Goal: Task Accomplishment & Management: Use online tool/utility

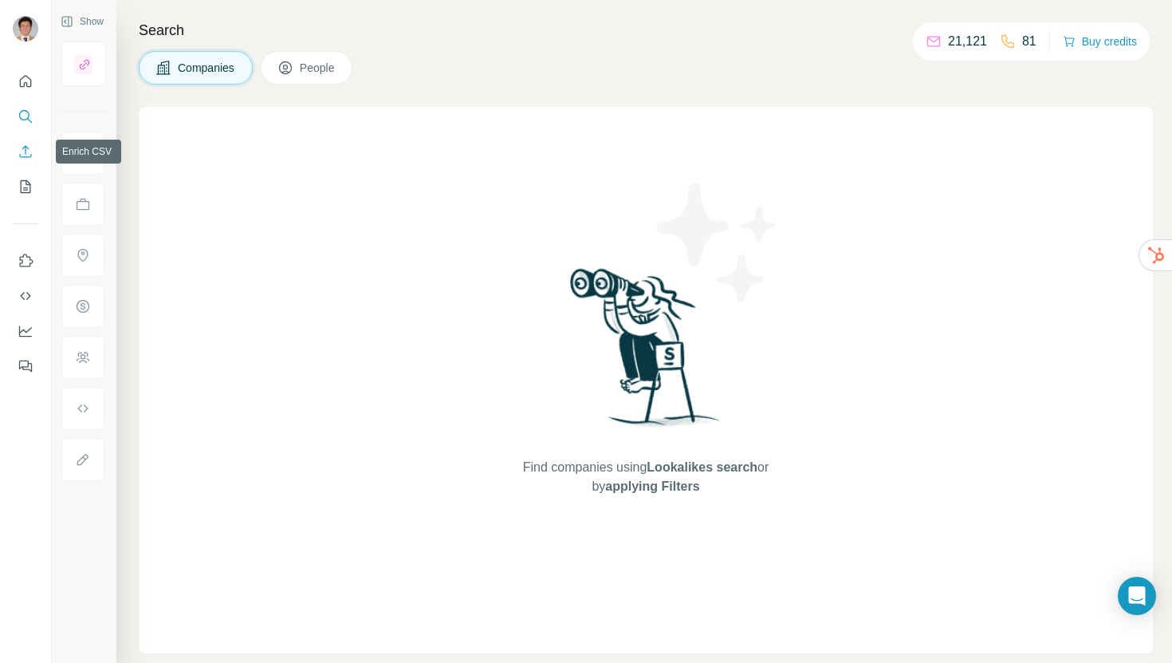
click at [28, 152] on icon "Enrich CSV" at bounding box center [26, 152] width 16 height 16
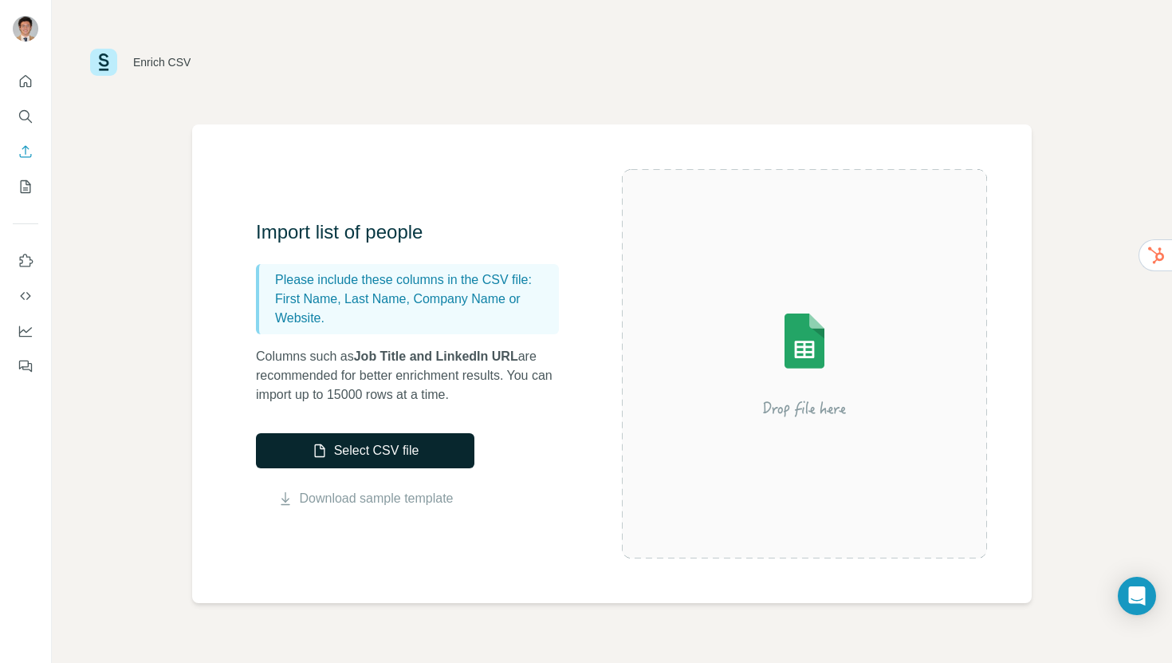
click at [341, 455] on button "Select CSV file" at bounding box center [365, 450] width 219 height 35
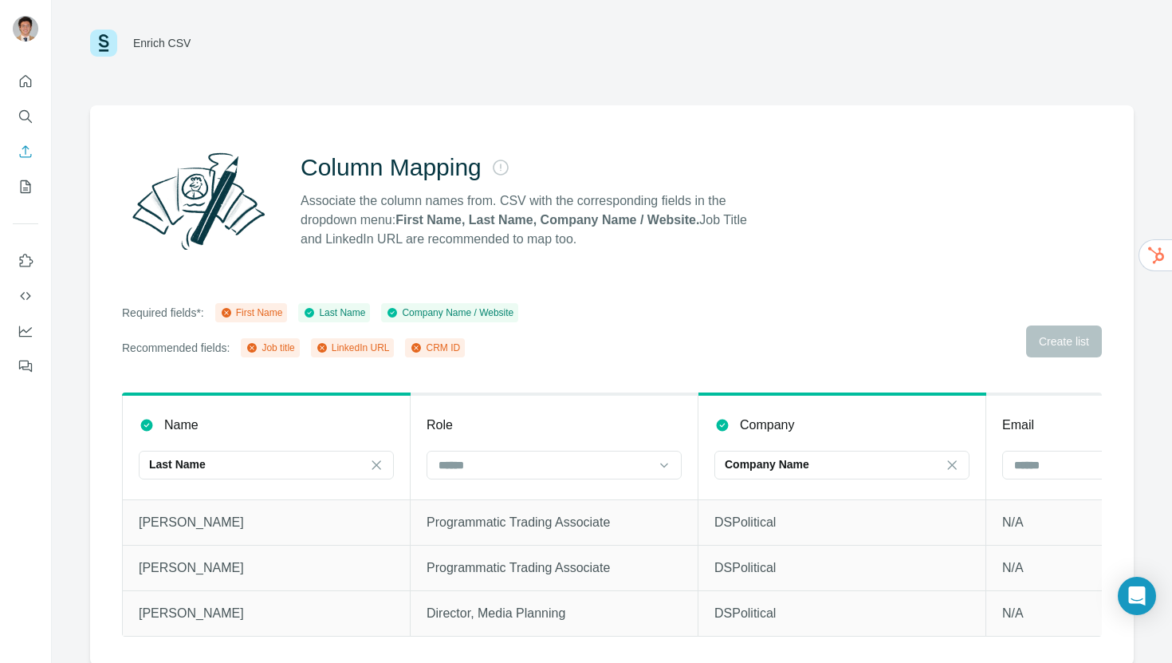
scroll to position [21, 0]
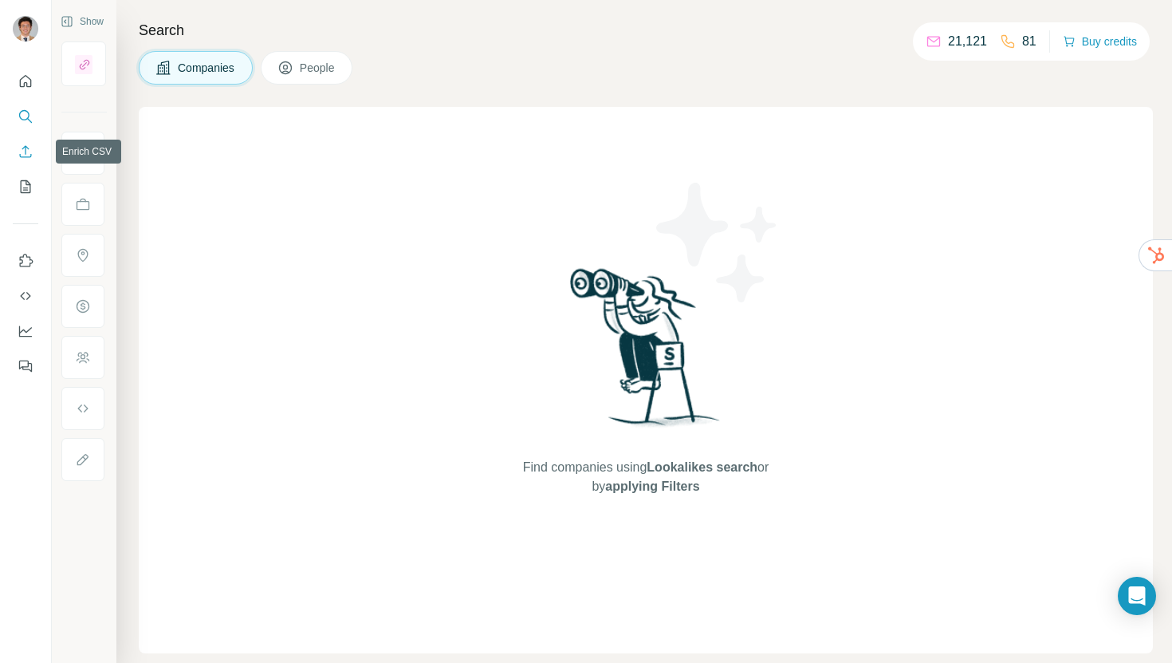
click at [26, 156] on icon "Enrich CSV" at bounding box center [26, 152] width 16 height 16
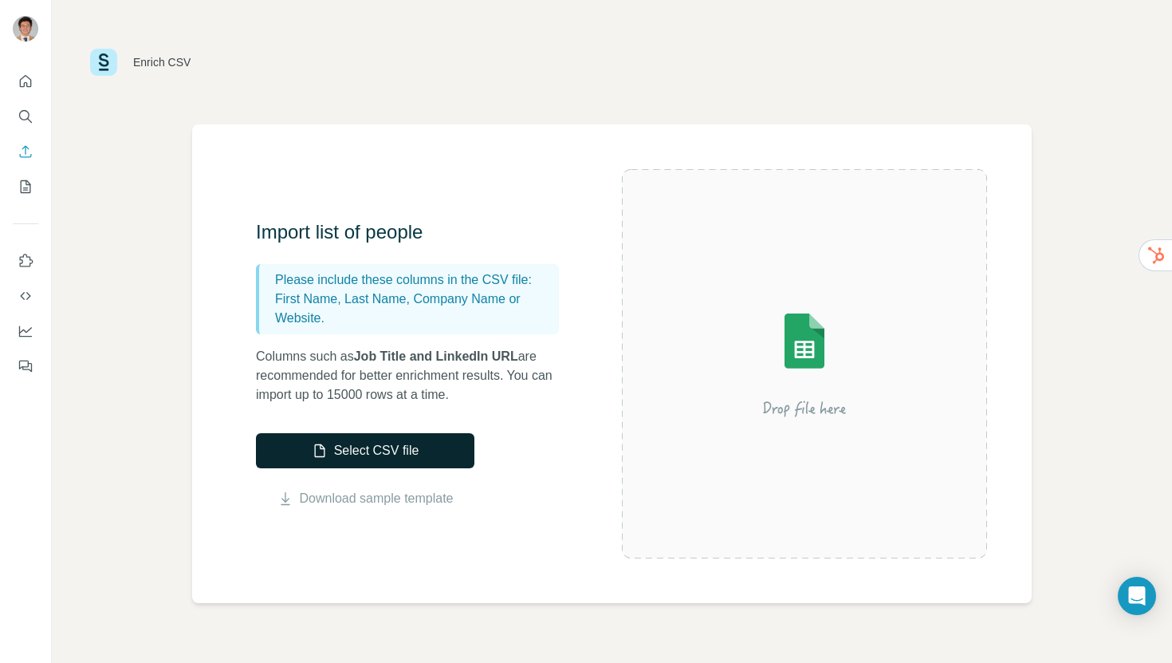
click at [393, 456] on button "Select CSV file" at bounding box center [365, 450] width 219 height 35
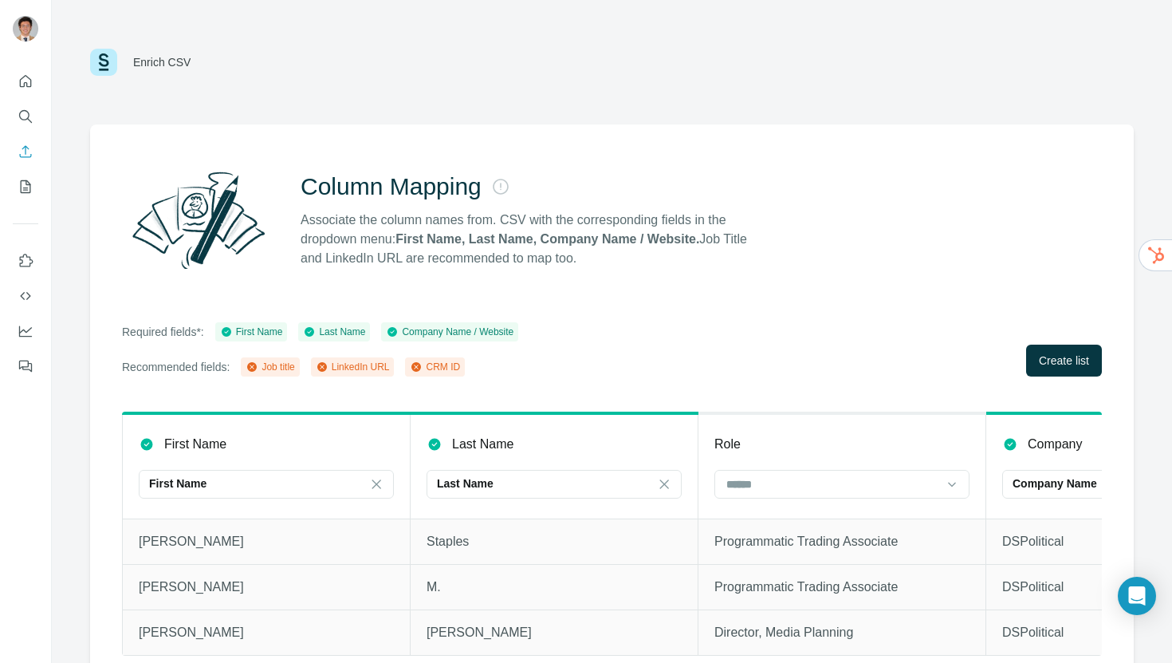
click at [997, 68] on div "Enrich CSV" at bounding box center [612, 62] width 1044 height 48
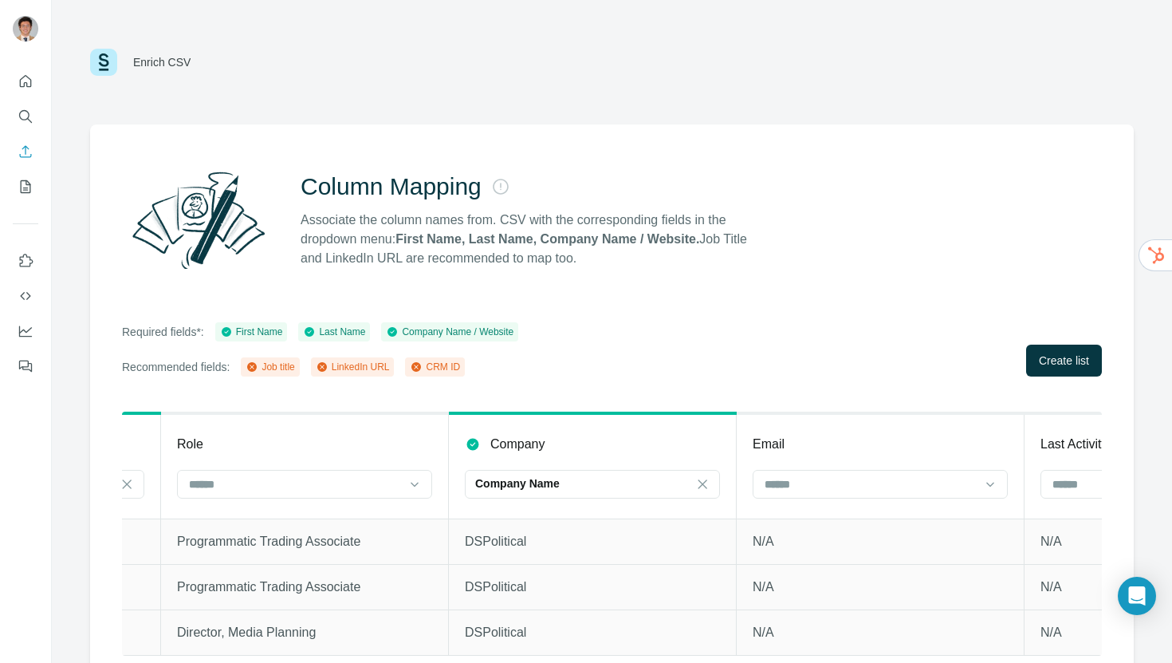
scroll to position [0, 621]
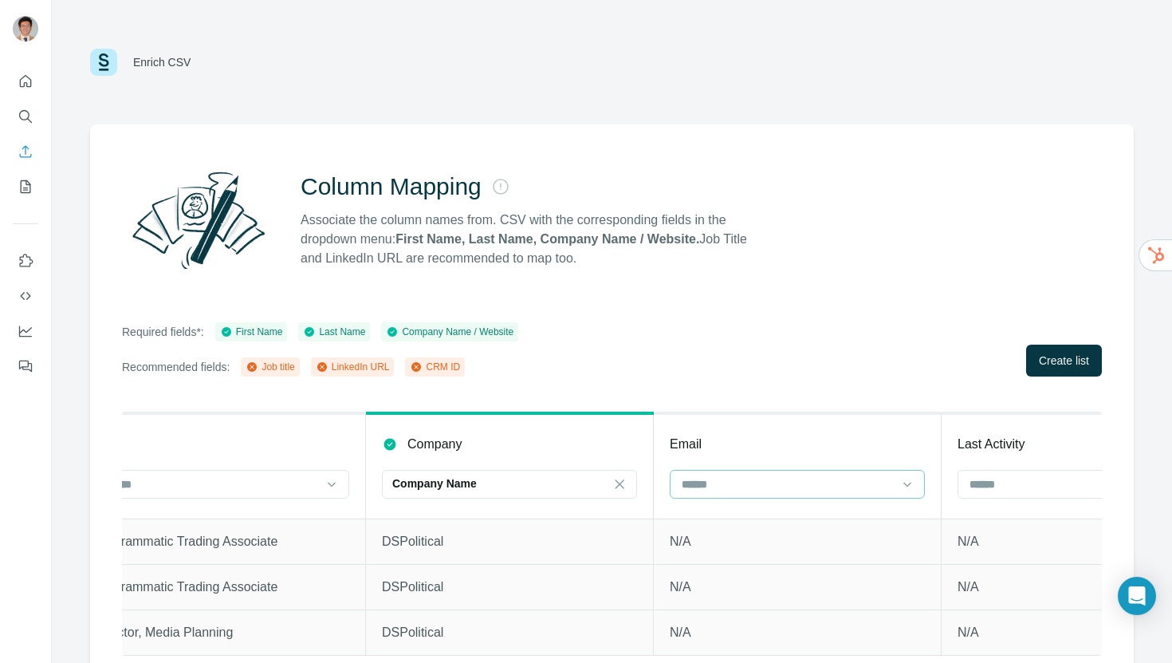
click at [821, 485] on input at bounding box center [787, 484] width 215 height 18
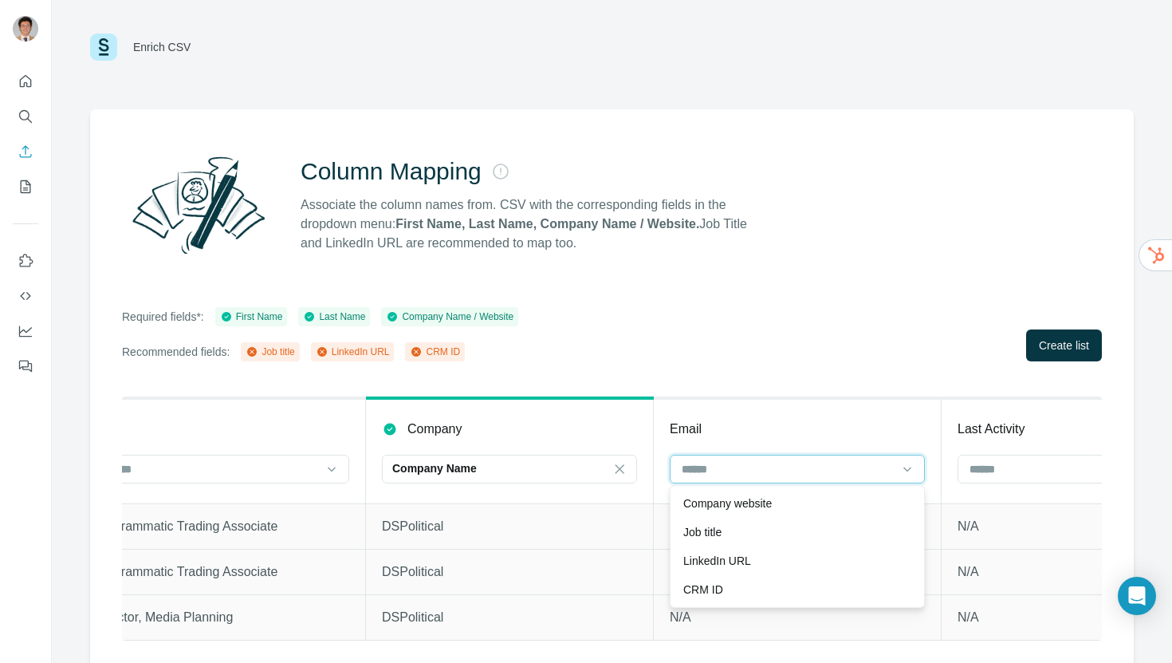
scroll to position [21, 0]
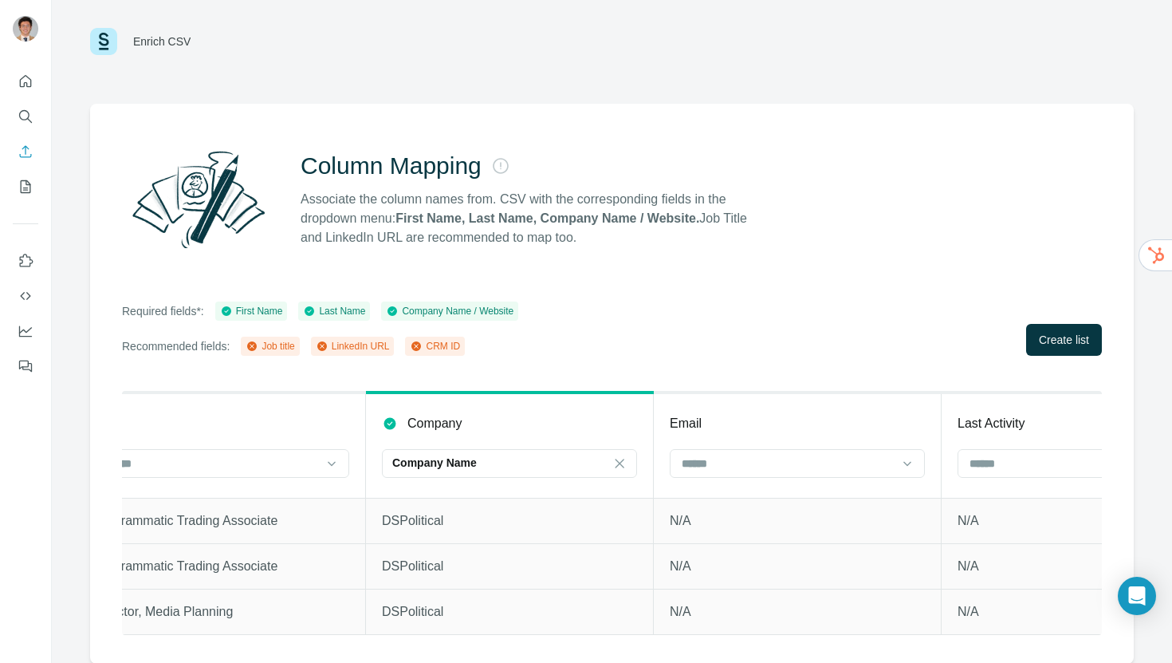
click at [793, 420] on div "Email" at bounding box center [797, 423] width 255 height 19
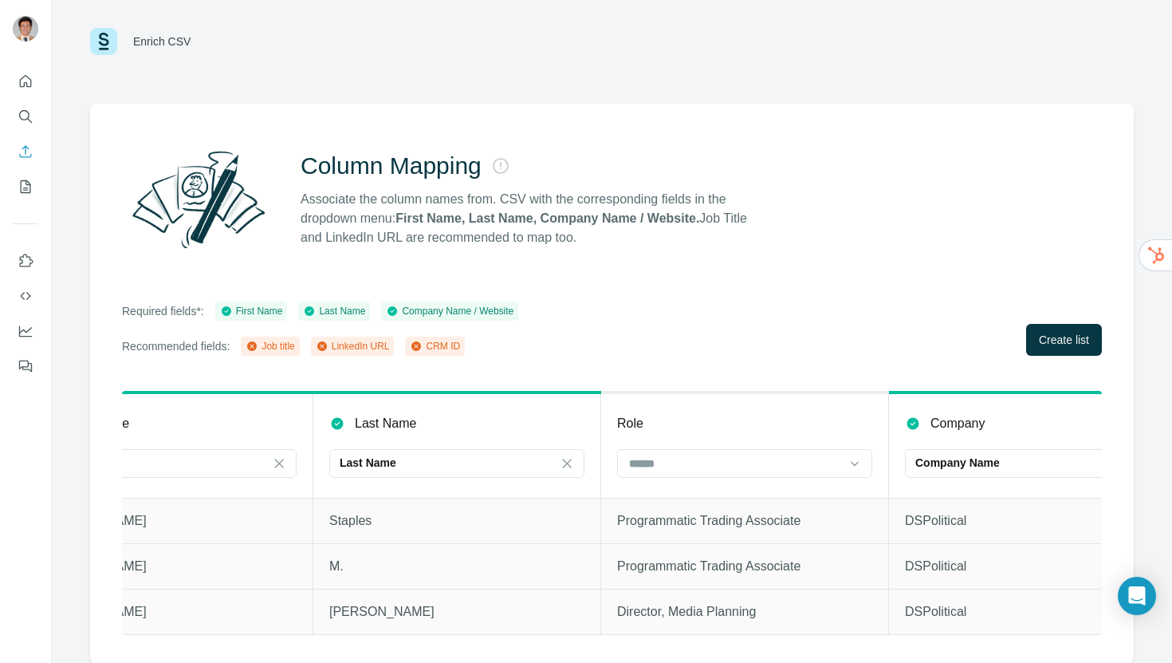
scroll to position [0, 64]
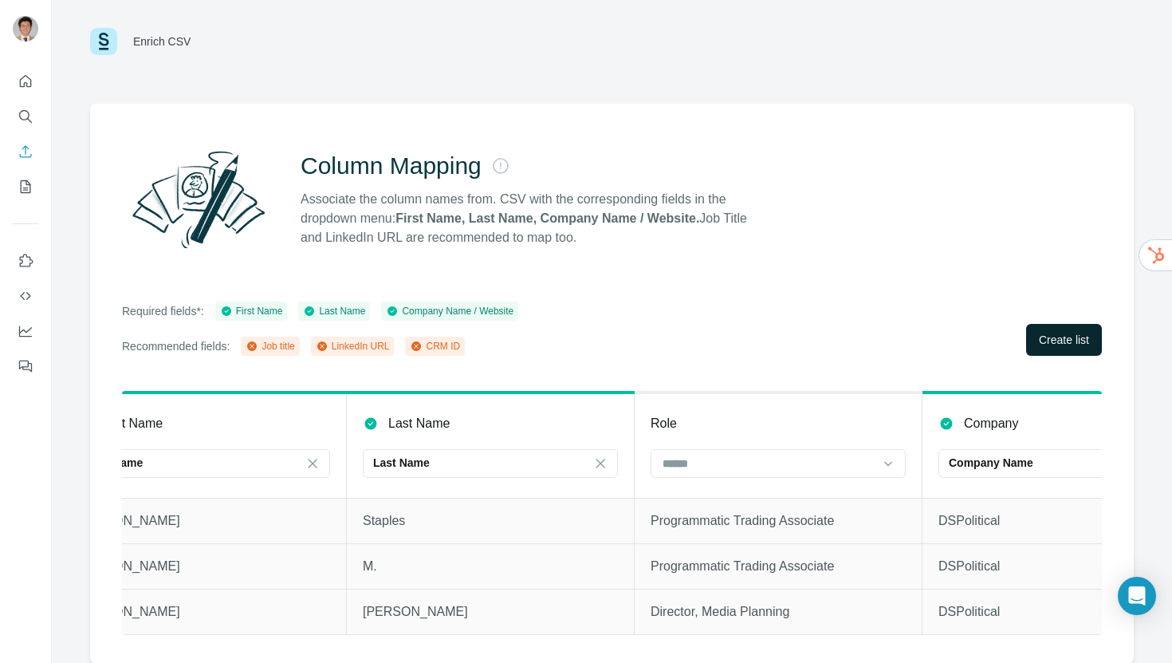
click at [1066, 340] on span "Create list" at bounding box center [1064, 340] width 50 height 16
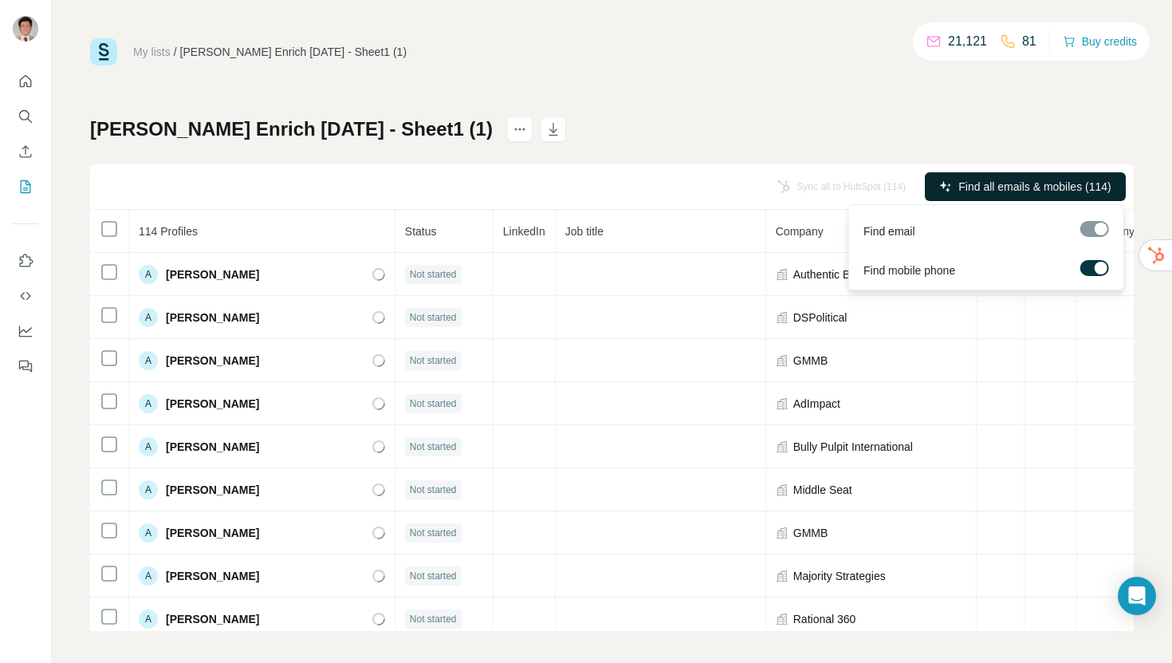
click at [1079, 193] on span "Find all emails & mobiles (114)" at bounding box center [1035, 187] width 152 height 16
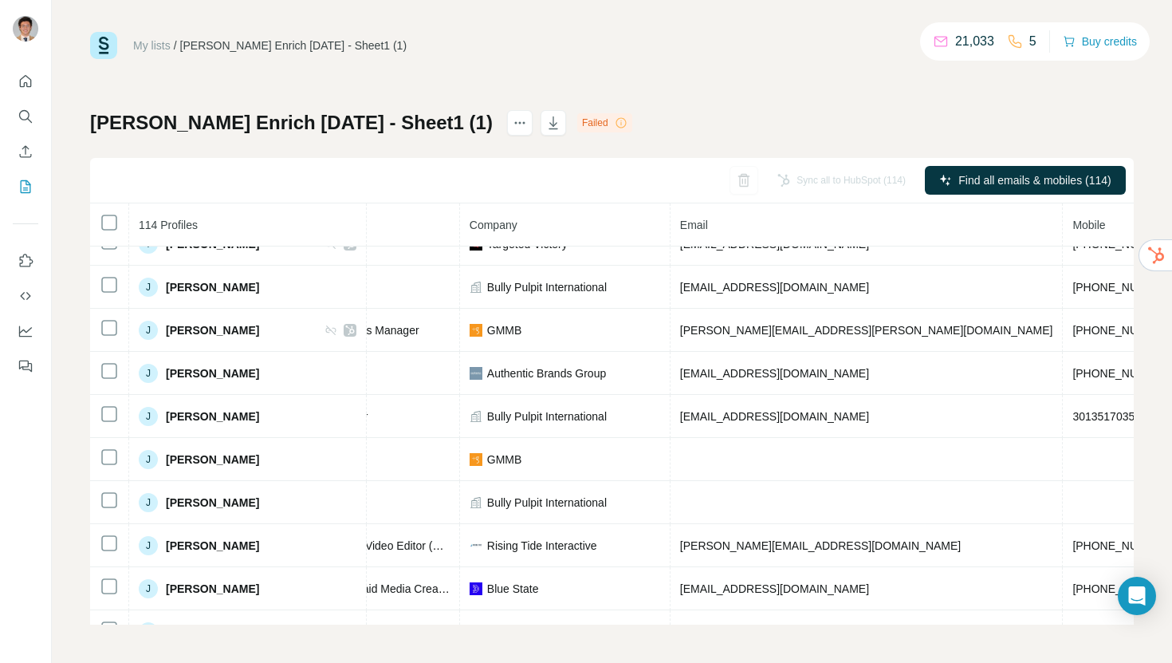
scroll to position [2065, 305]
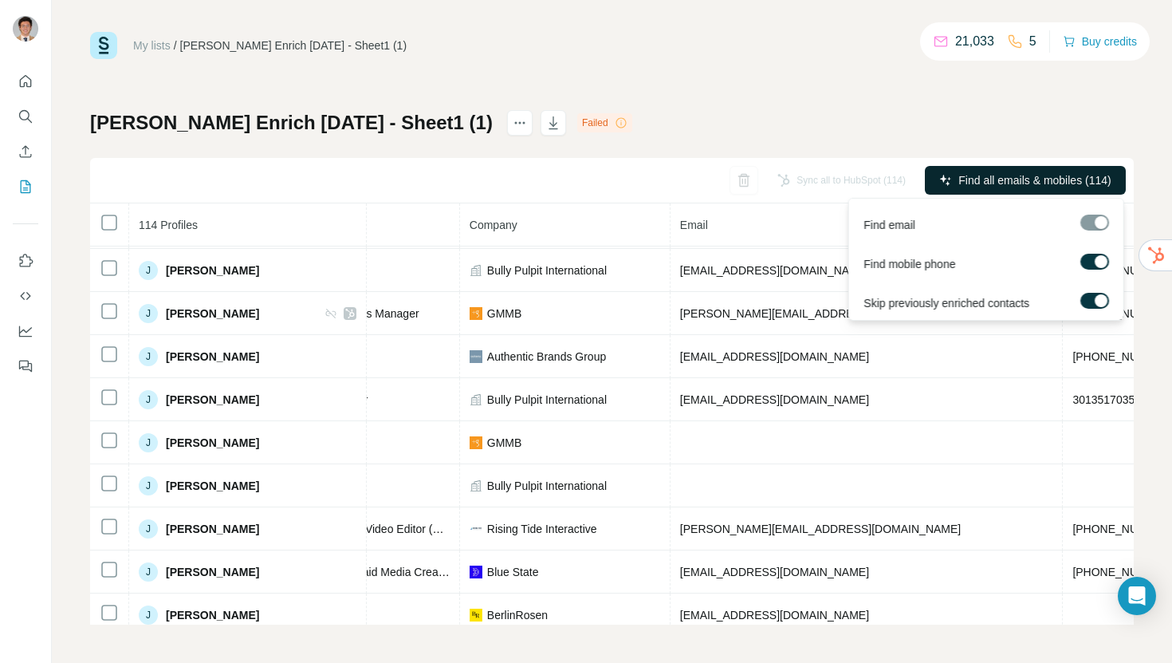
click at [1074, 188] on button "Find all emails & mobiles (114)" at bounding box center [1025, 180] width 201 height 29
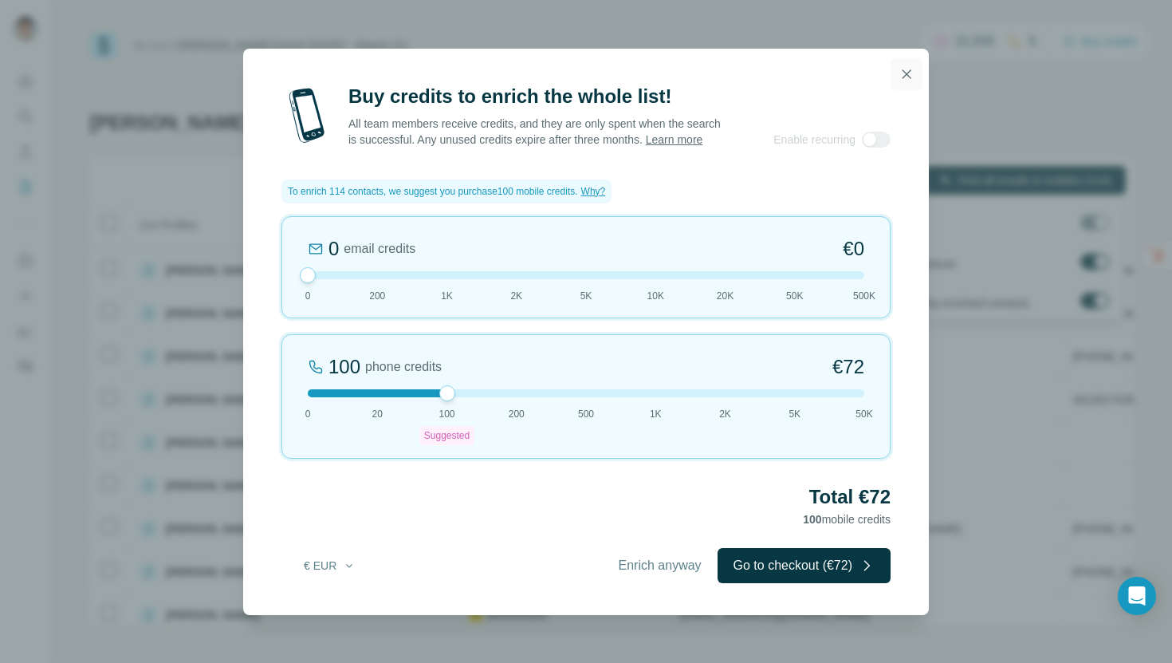
click at [908, 66] on icon "button" at bounding box center [907, 74] width 16 height 16
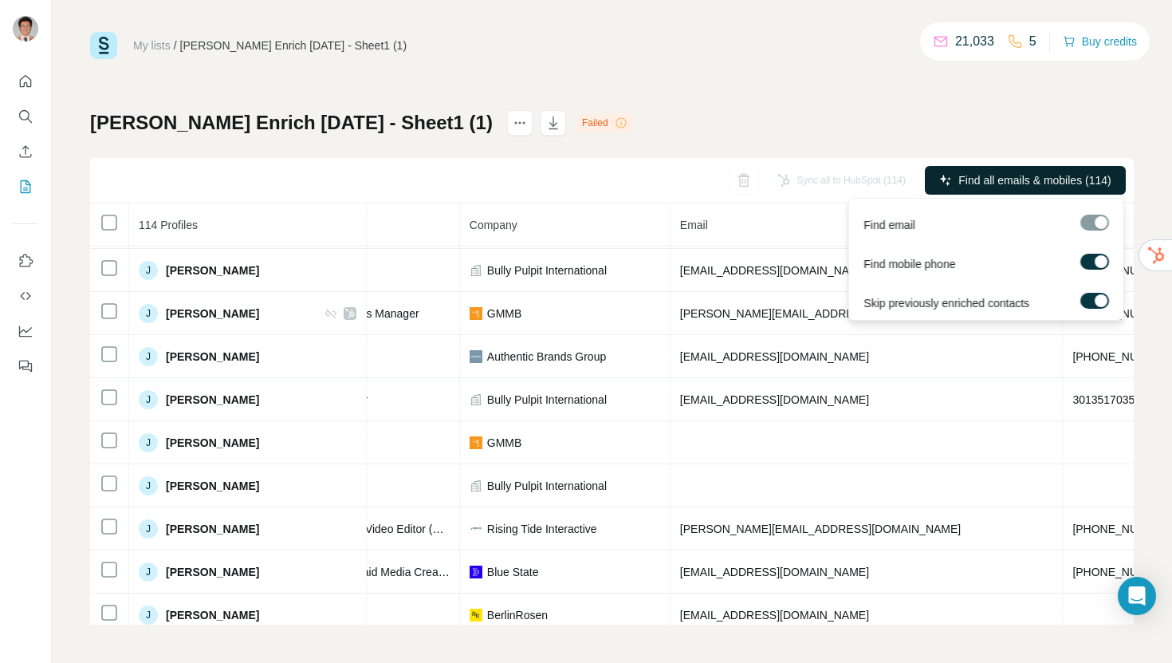
click at [988, 178] on span "Find all emails & mobiles (114)" at bounding box center [1035, 180] width 152 height 16
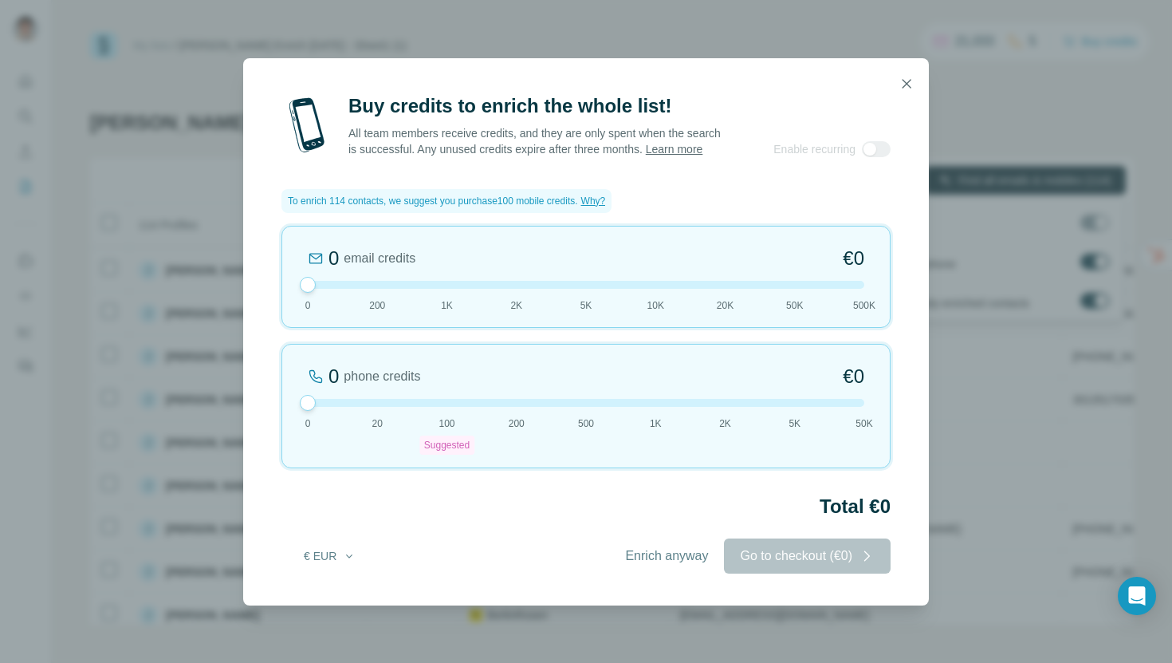
drag, startPoint x: 448, startPoint y: 399, endPoint x: 272, endPoint y: 388, distance: 176.6
click at [272, 388] on div "Buy credits to enrich the whole list! All team members receive credits, and the…" at bounding box center [586, 349] width 686 height 512
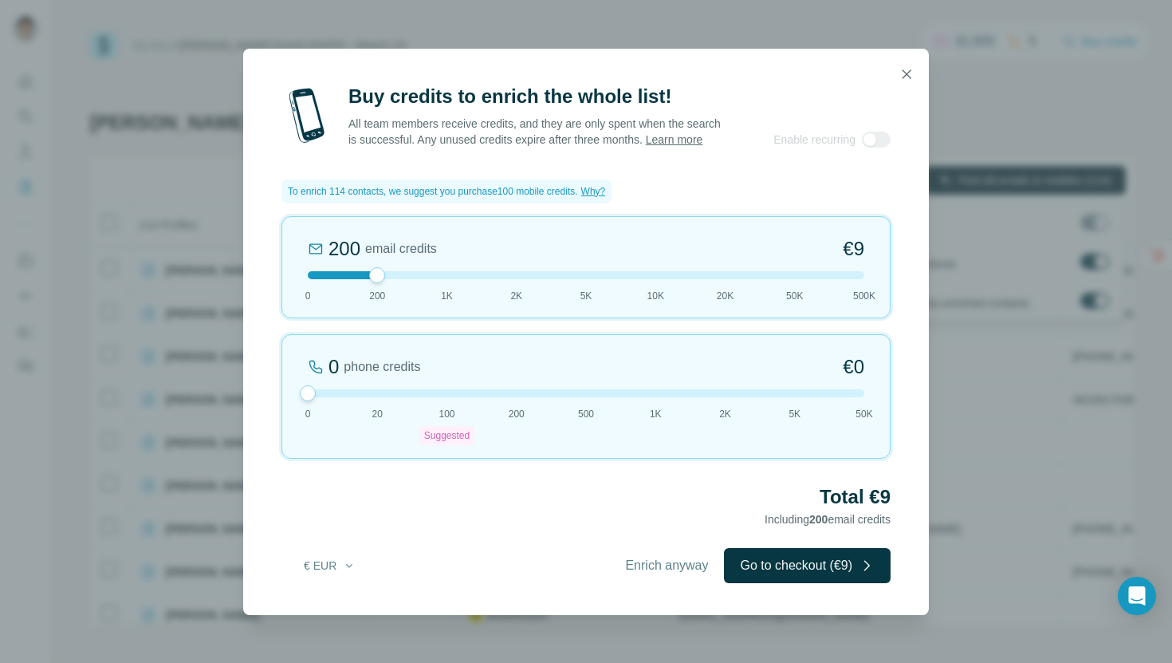
drag, startPoint x: 304, startPoint y: 290, endPoint x: 358, endPoint y: 291, distance: 54.2
click at [358, 291] on div "200 email credits €9 0 200 1K 2K 5K 10K 20K 50K 500K" at bounding box center [586, 267] width 609 height 102
click at [912, 68] on icon "button" at bounding box center [907, 74] width 16 height 16
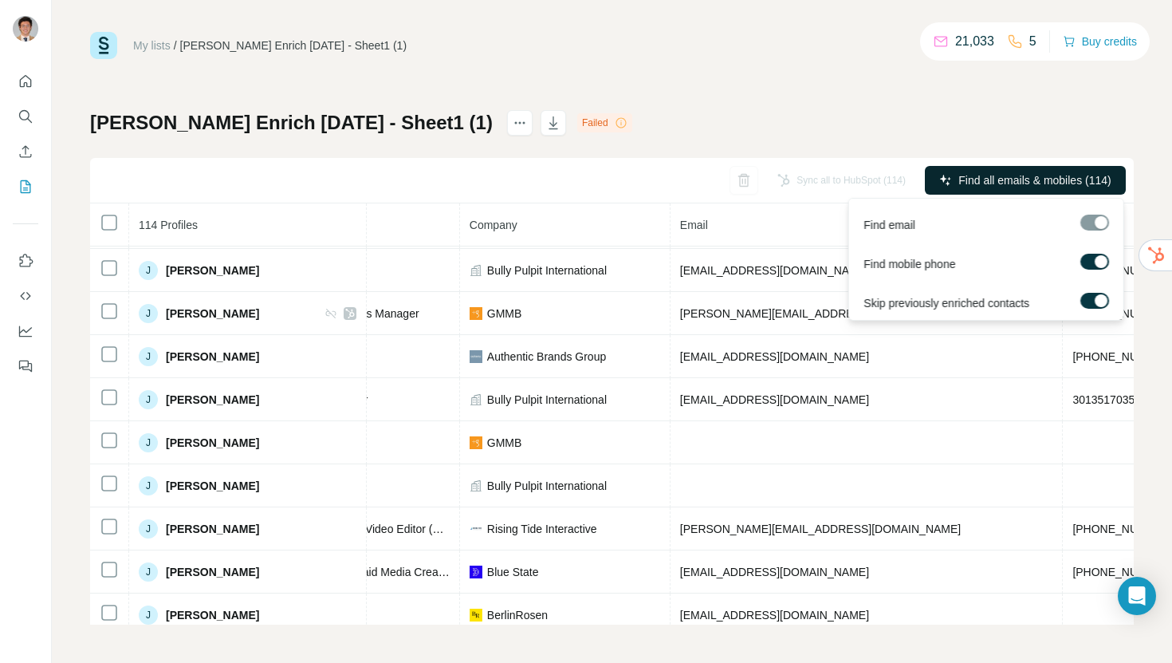
click at [1099, 260] on div at bounding box center [1101, 261] width 13 height 13
click at [1072, 181] on span "Find all emails (114)" at bounding box center [1062, 180] width 100 height 16
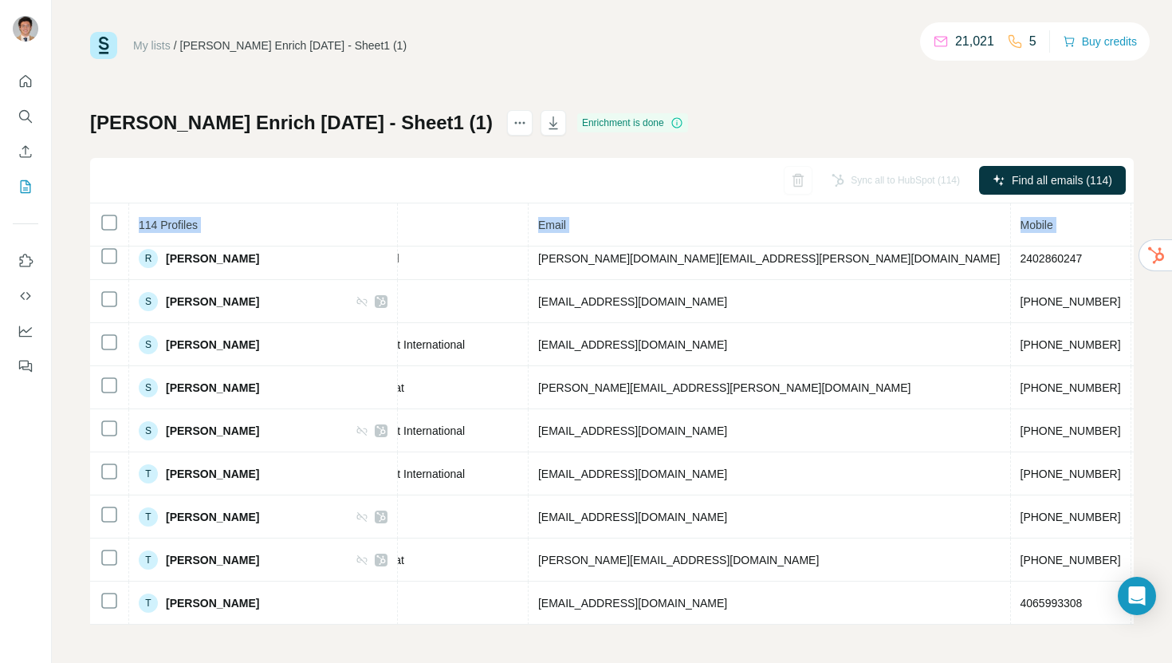
scroll to position [4532, 479]
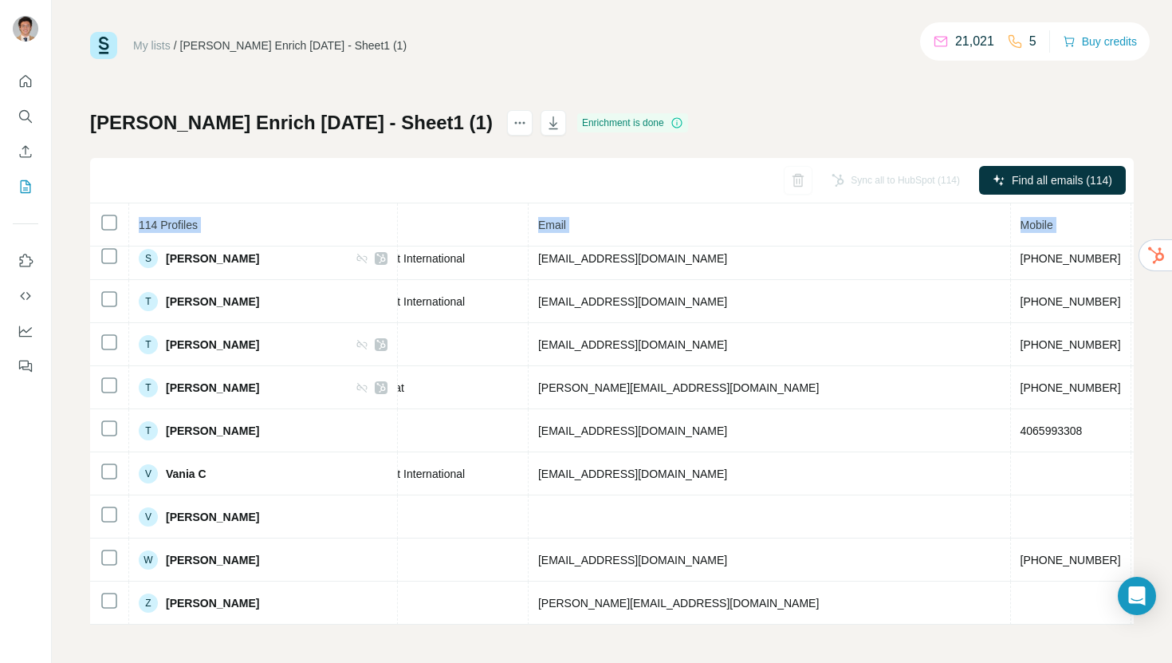
drag, startPoint x: 131, startPoint y: 262, endPoint x: 1142, endPoint y: 627, distance: 1075.0
click at [1142, 627] on div "My lists / [PERSON_NAME] Enrich [DATE] - Sheet1 (1) 21,021 5 Buy credits [PERSO…" at bounding box center [612, 331] width 1121 height 663
copy table "114 Profiles Status LinkedIn Job title Company Email Mobile Company website Lan…"
